Goal: Information Seeking & Learning: Learn about a topic

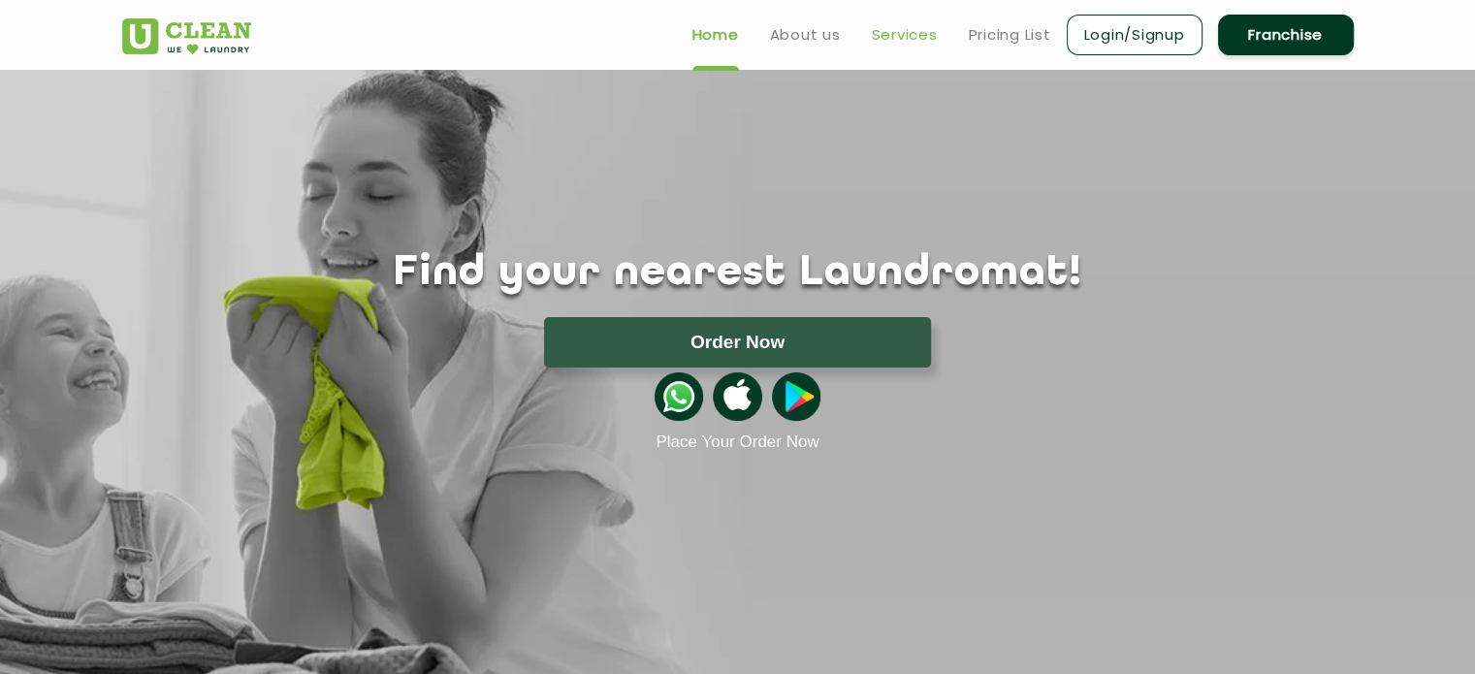
click at [903, 34] on link "Services" at bounding box center [905, 34] width 66 height 23
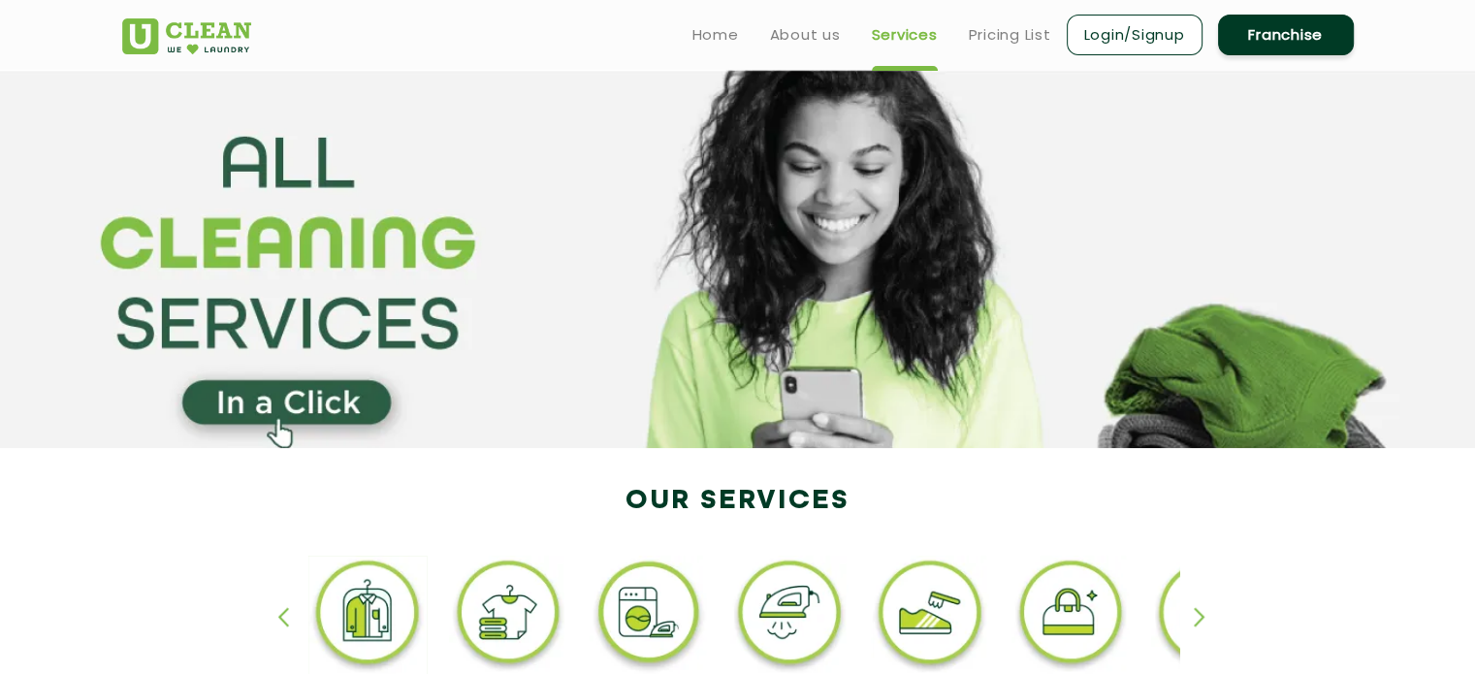
click at [1017, 55] on ul "Home About us Services Pricing List Login/Signup Franchise" at bounding box center [1015, 35] width 677 height 46
click at [992, 41] on link "Pricing List" at bounding box center [1010, 34] width 82 height 23
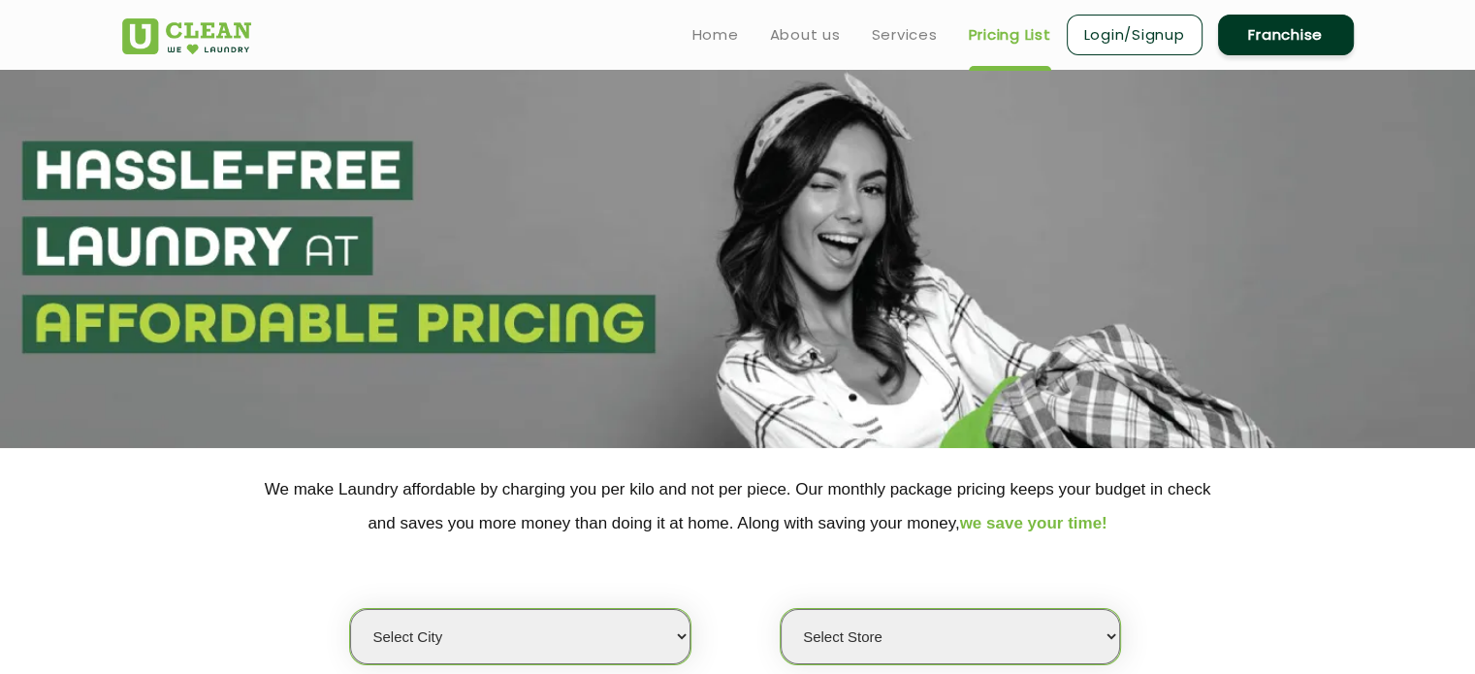
click at [604, 631] on select "Select city [GEOGRAPHIC_DATA] [GEOGRAPHIC_DATA] [GEOGRAPHIC_DATA] [GEOGRAPHIC_D…" at bounding box center [519, 636] width 339 height 55
select select "5"
click at [350, 609] on select "Select city [GEOGRAPHIC_DATA] [GEOGRAPHIC_DATA] [GEOGRAPHIC_DATA] [GEOGRAPHIC_D…" at bounding box center [519, 636] width 339 height 55
select select "0"
click at [508, 578] on div "Select city [GEOGRAPHIC_DATA] [GEOGRAPHIC_DATA] [GEOGRAPHIC_DATA] [GEOGRAPHIC_D…" at bounding box center [738, 602] width 1261 height 125
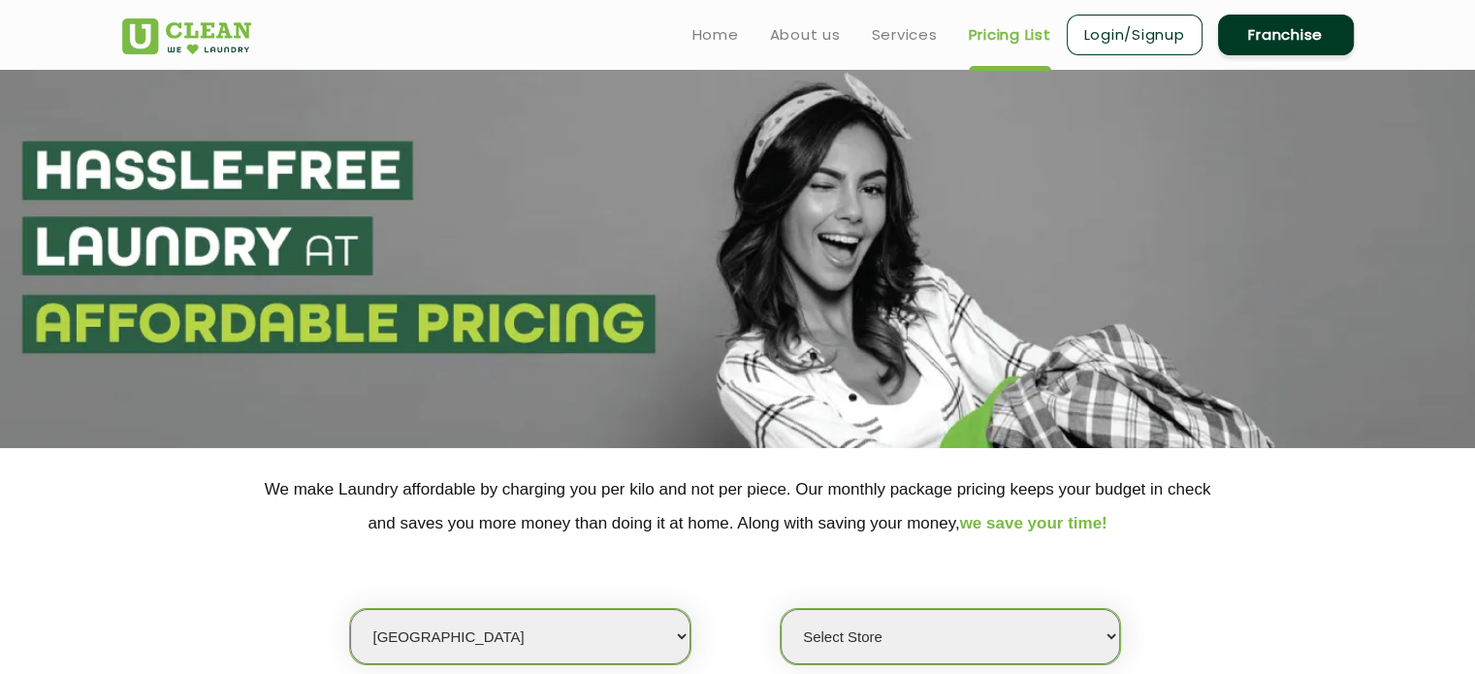
click at [840, 645] on select "Select Store UClean Narsingi UClean Nizampet UClean Sangareddy UClean Gachibowl…" at bounding box center [950, 636] width 339 height 55
click at [1380, 626] on section "We make Laundry affordable by charging you per kilo and not per piece. Our mont…" at bounding box center [737, 581] width 1475 height 266
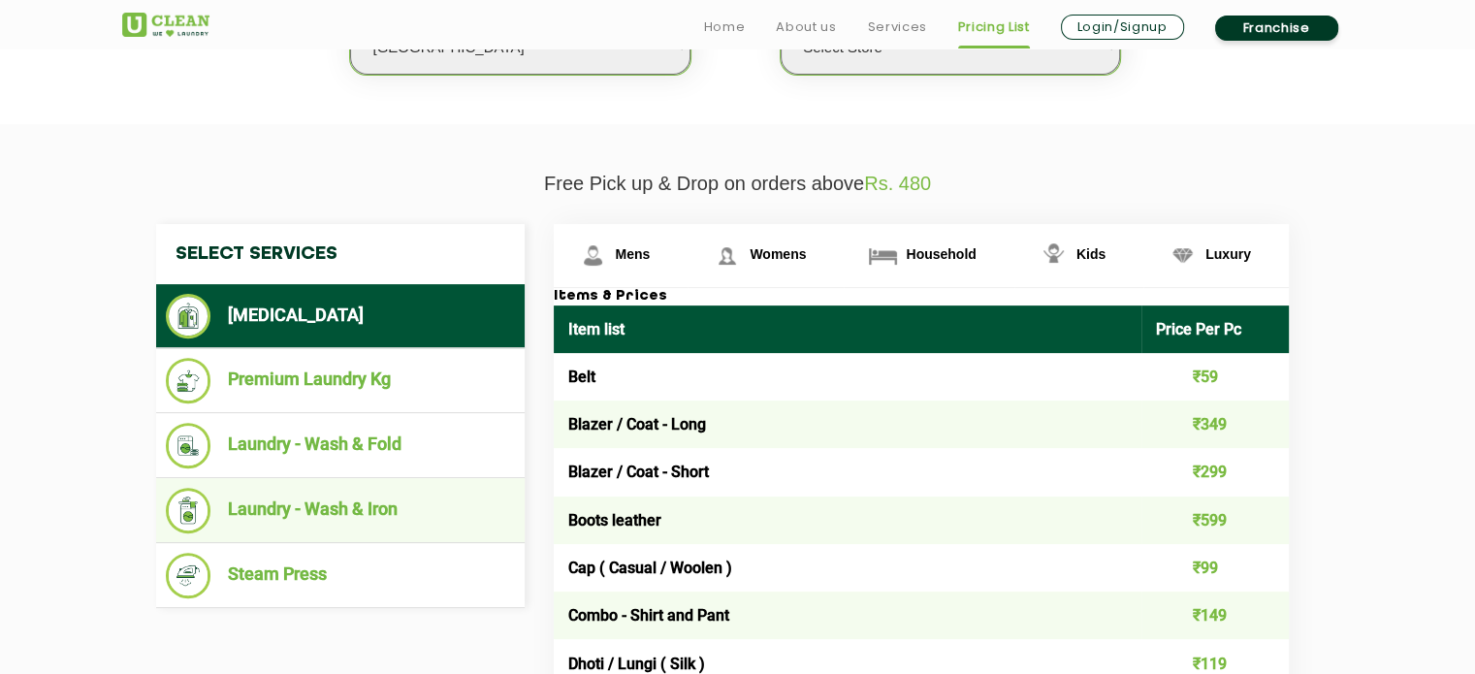
click at [335, 496] on li "Laundry - Wash & Iron" at bounding box center [340, 511] width 349 height 46
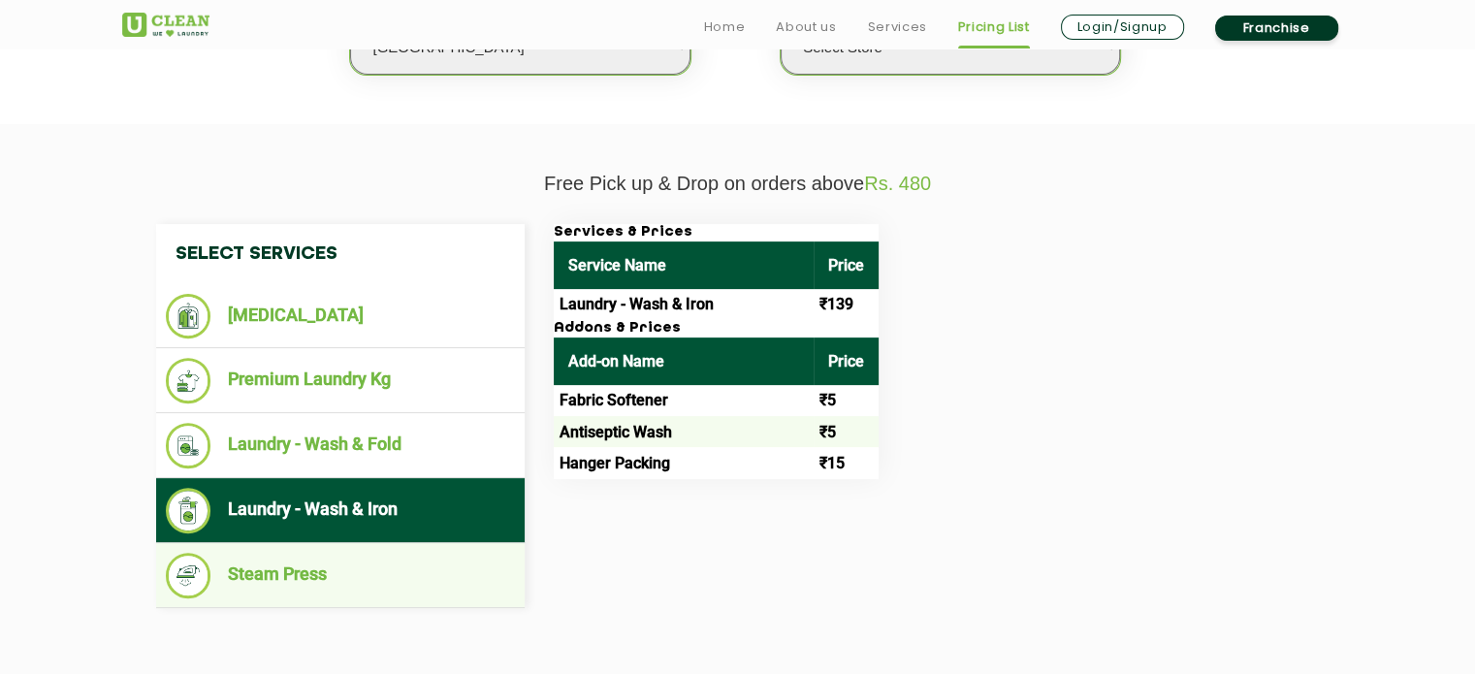
click at [296, 569] on li "Steam Press" at bounding box center [340, 576] width 349 height 46
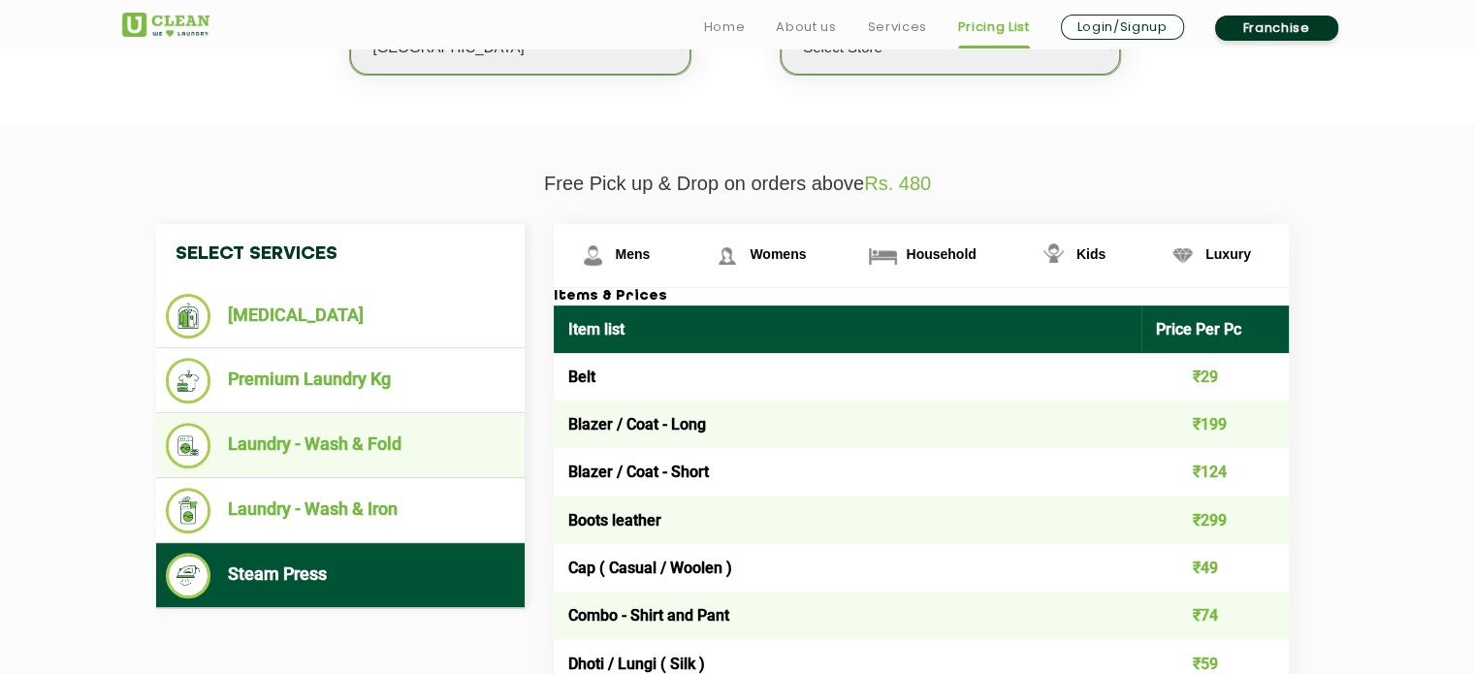
click at [317, 445] on li "Laundry - Wash & Fold" at bounding box center [340, 446] width 349 height 46
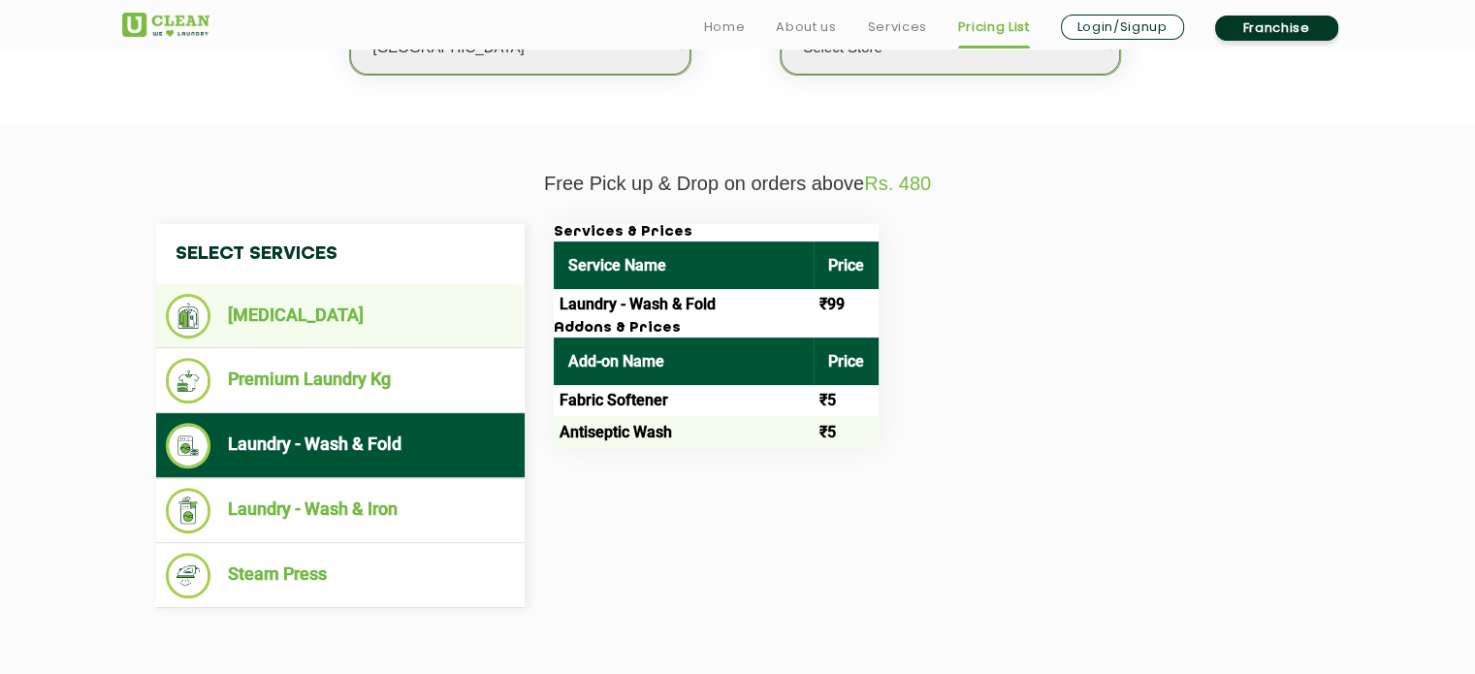
click at [287, 314] on li "[MEDICAL_DATA]" at bounding box center [340, 316] width 349 height 45
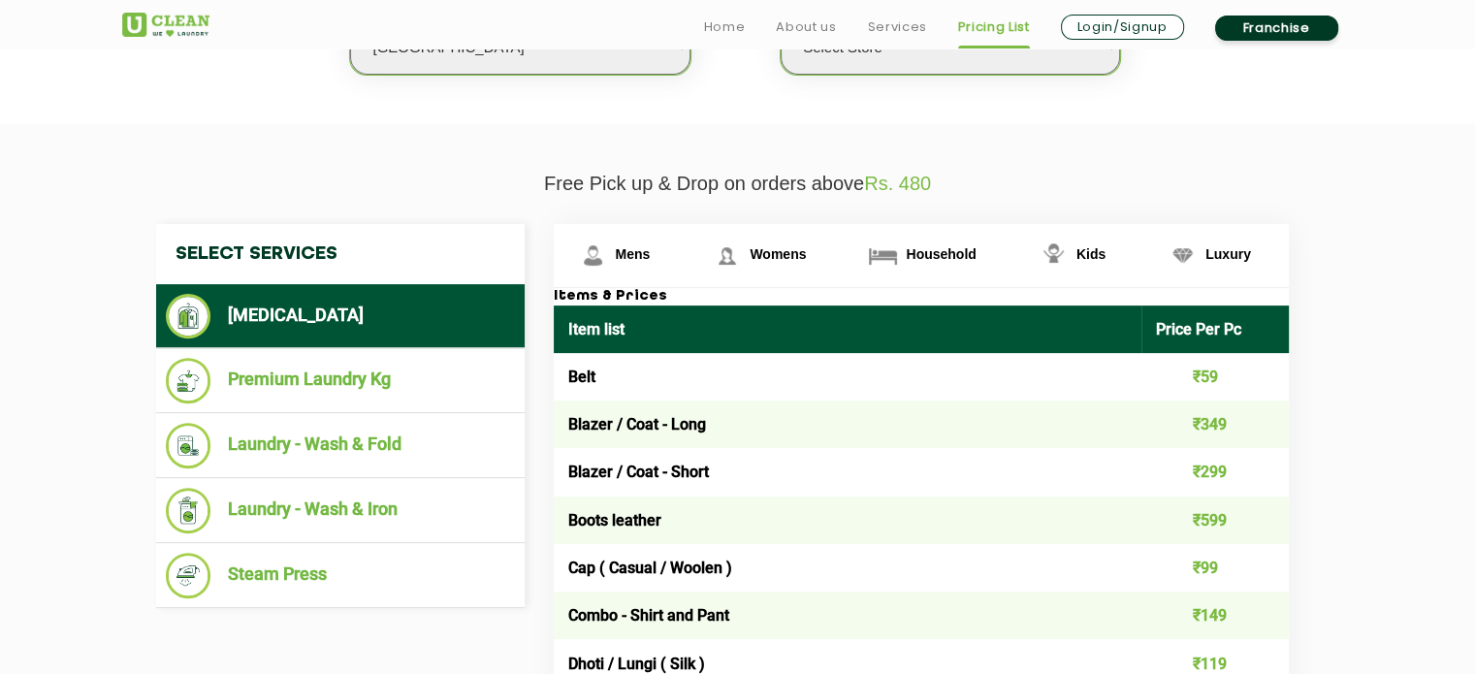
drag, startPoint x: 1443, startPoint y: 438, endPoint x: 1489, endPoint y: 468, distance: 54.6
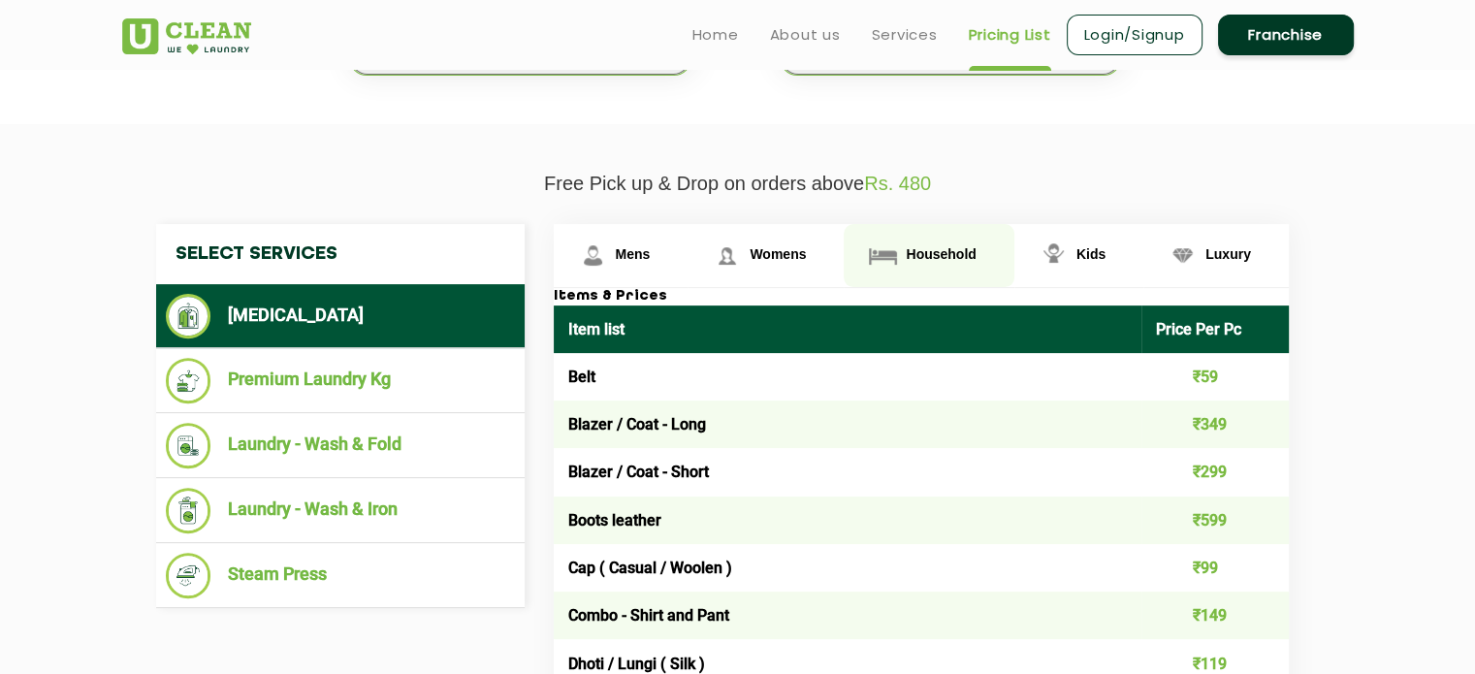
click at [895, 253] on img at bounding box center [883, 256] width 34 height 34
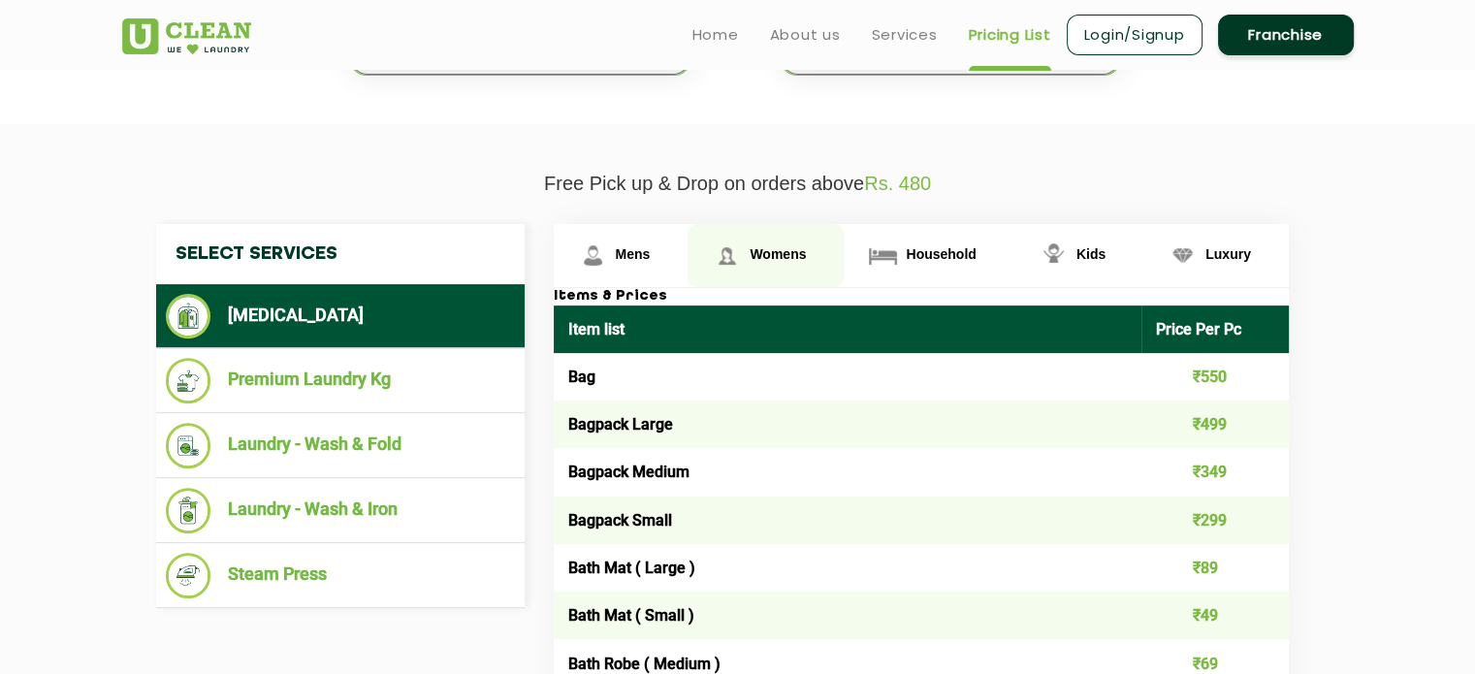
click at [747, 248] on link "Womens" at bounding box center [766, 255] width 156 height 63
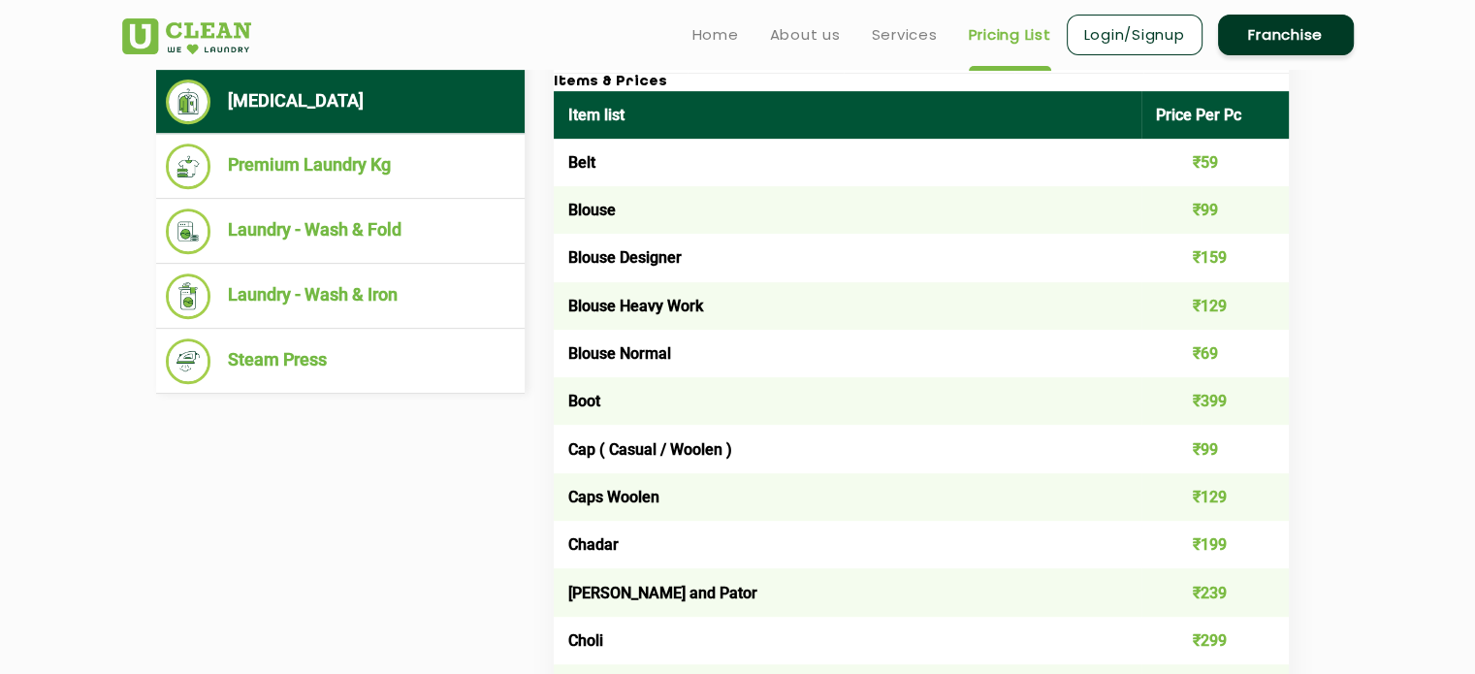
scroll to position [0, 0]
